Goal: Task Accomplishment & Management: Manage account settings

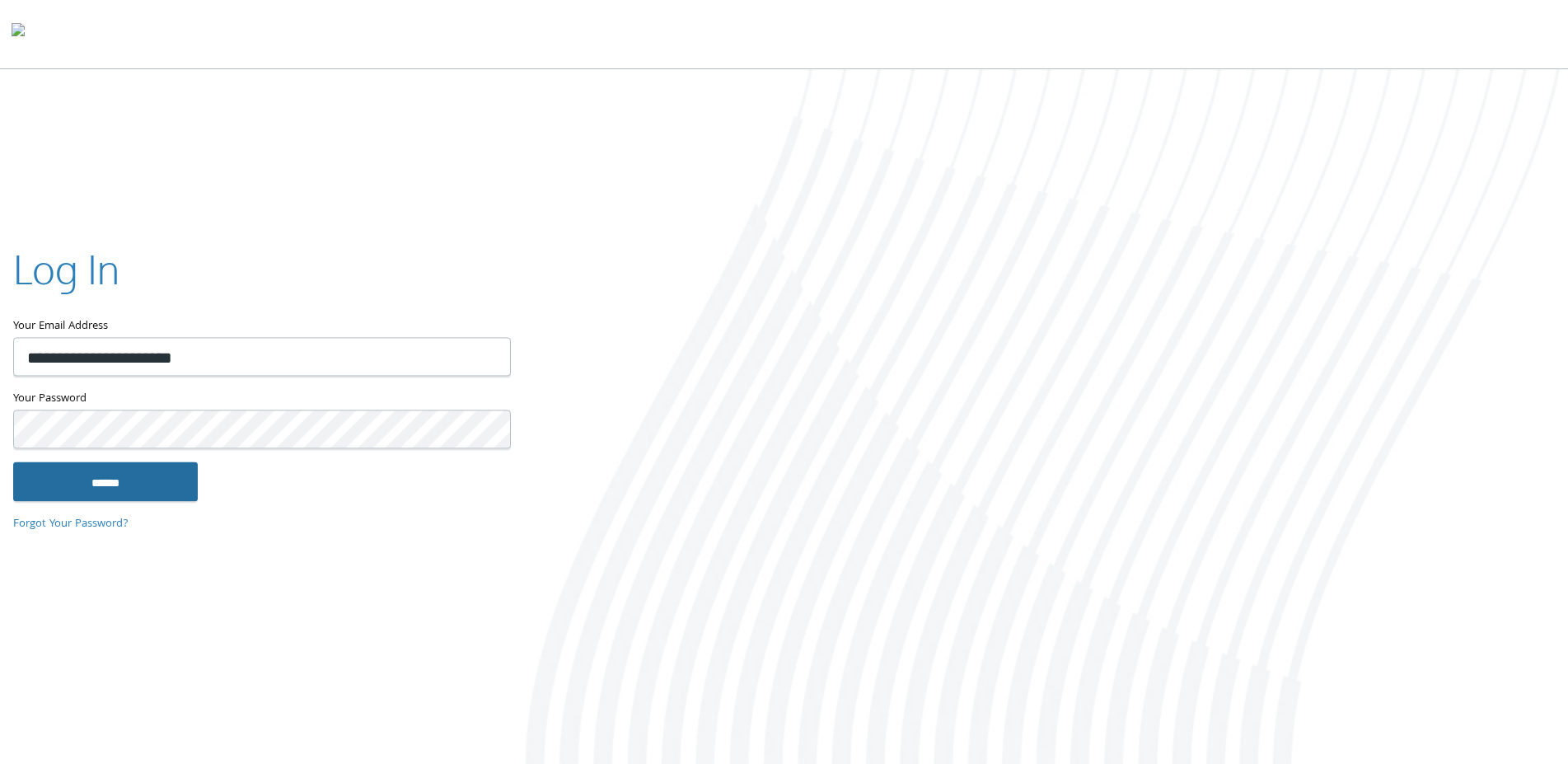
type input "**********"
click at [140, 479] on input "******" at bounding box center [105, 481] width 185 height 39
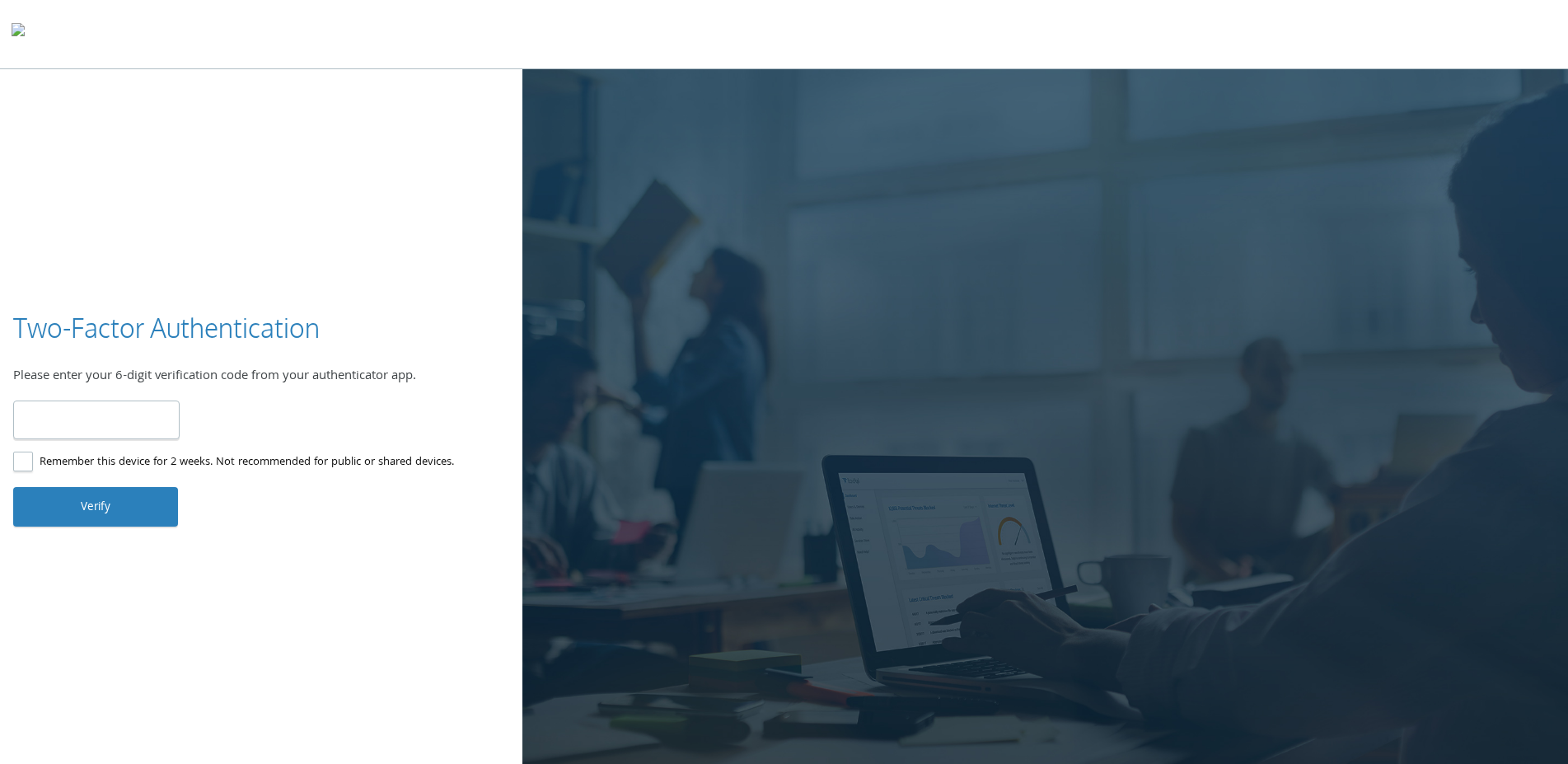
type input "******"
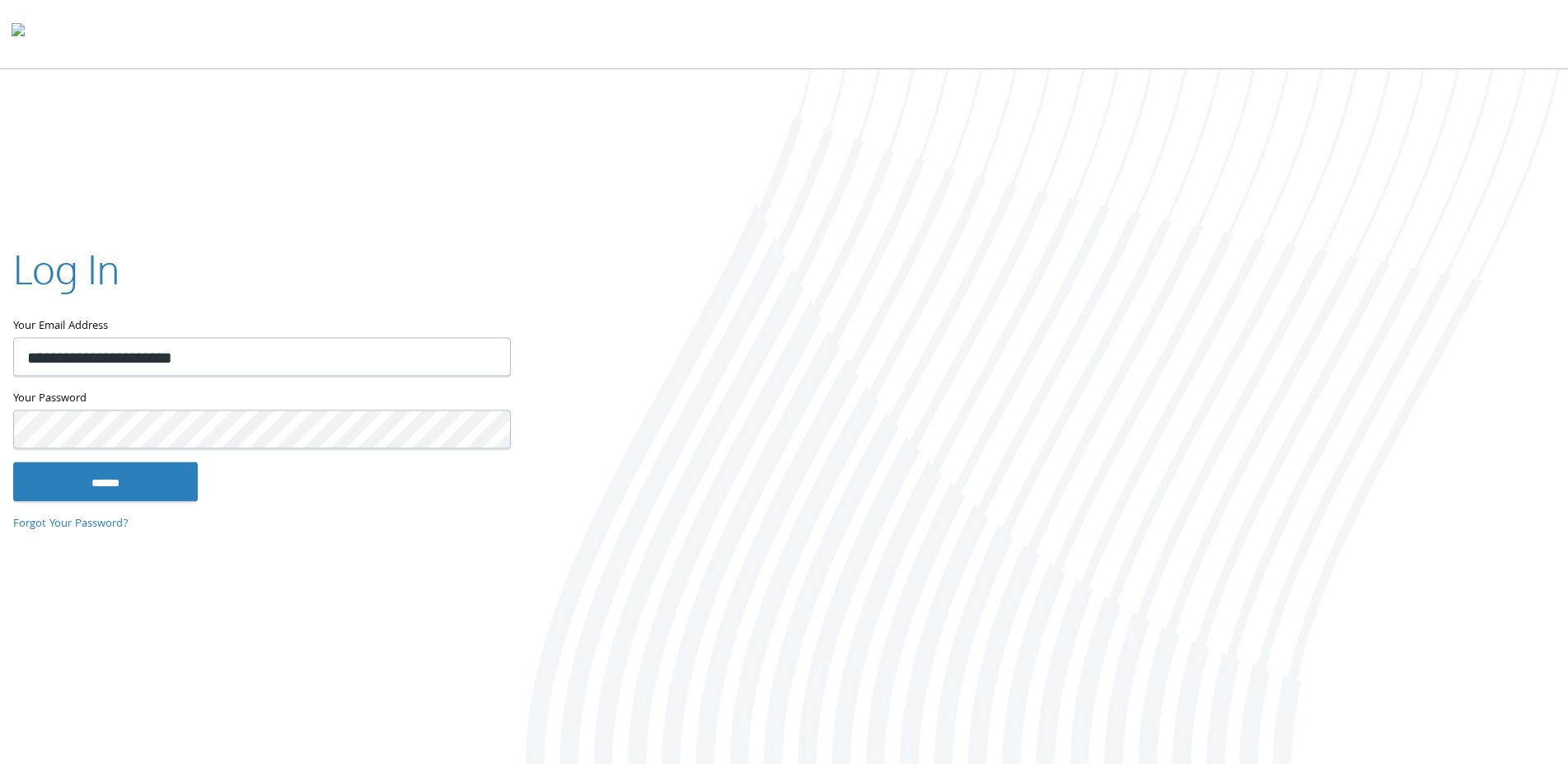
type input "**********"
